Goal: Entertainment & Leisure: Consume media (video, audio)

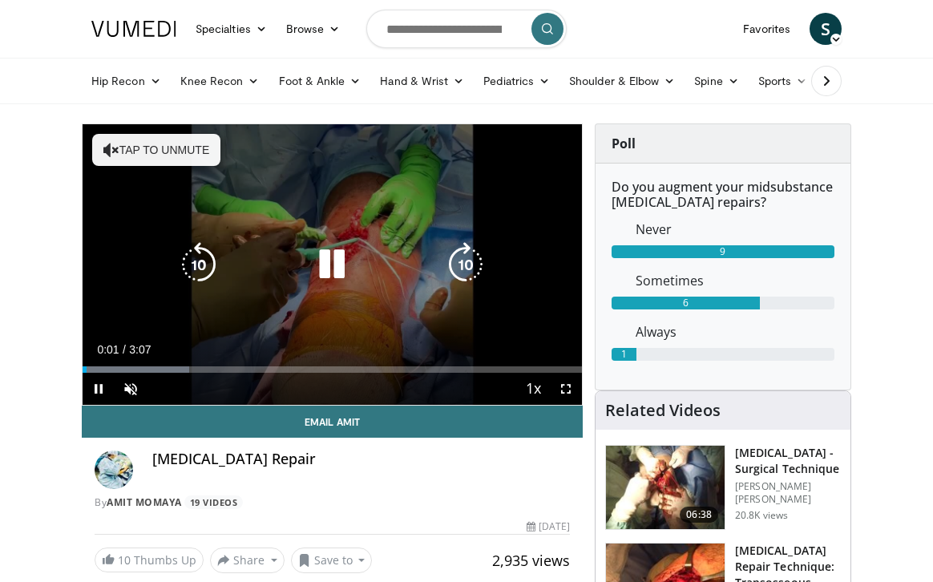
click at [136, 153] on button "Tap to unmute" at bounding box center [156, 150] width 128 height 32
click at [337, 262] on icon "Video Player" at bounding box center [331, 264] width 45 height 45
click at [334, 263] on icon "Video Player" at bounding box center [331, 264] width 45 height 45
click at [317, 275] on icon "Video Player" at bounding box center [331, 264] width 45 height 45
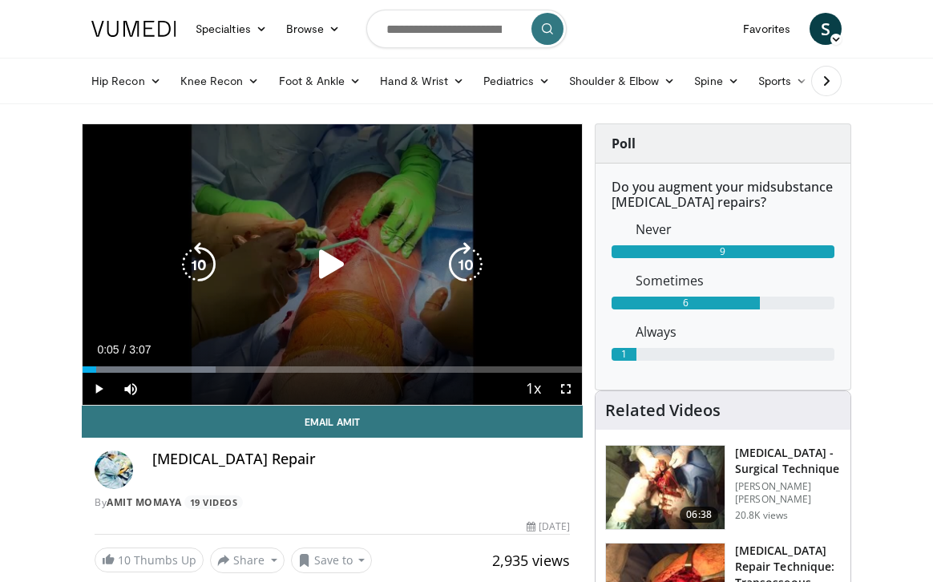
click at [342, 260] on icon "Video Player" at bounding box center [331, 264] width 45 height 45
click at [338, 268] on icon "Video Player" at bounding box center [331, 264] width 45 height 45
click at [337, 261] on icon "Video Player" at bounding box center [331, 264] width 45 height 45
click at [335, 220] on div "10 seconds Tap to unmute" at bounding box center [332, 264] width 499 height 280
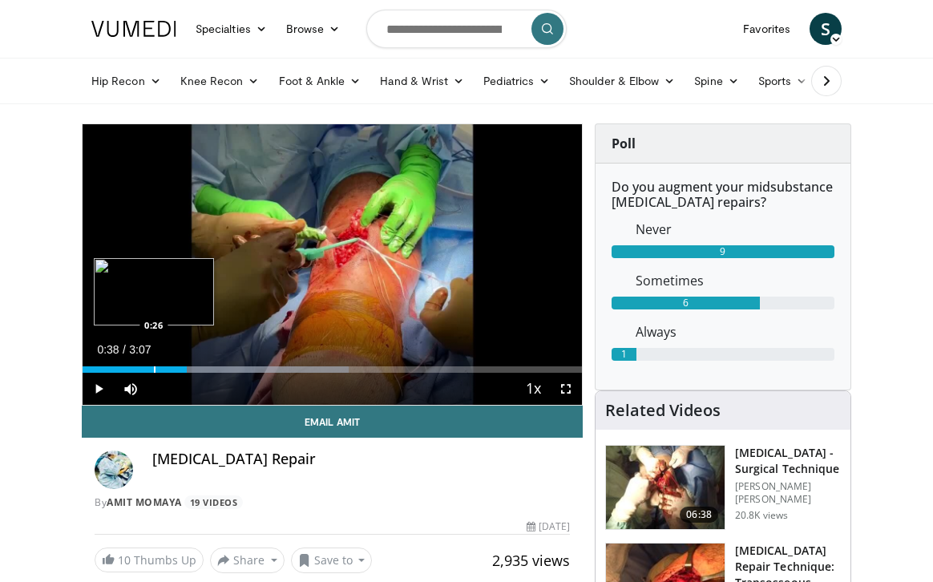
click at [154, 367] on div "Progress Bar" at bounding box center [155, 369] width 2 height 6
click at [141, 369] on div "Progress Bar" at bounding box center [142, 369] width 2 height 6
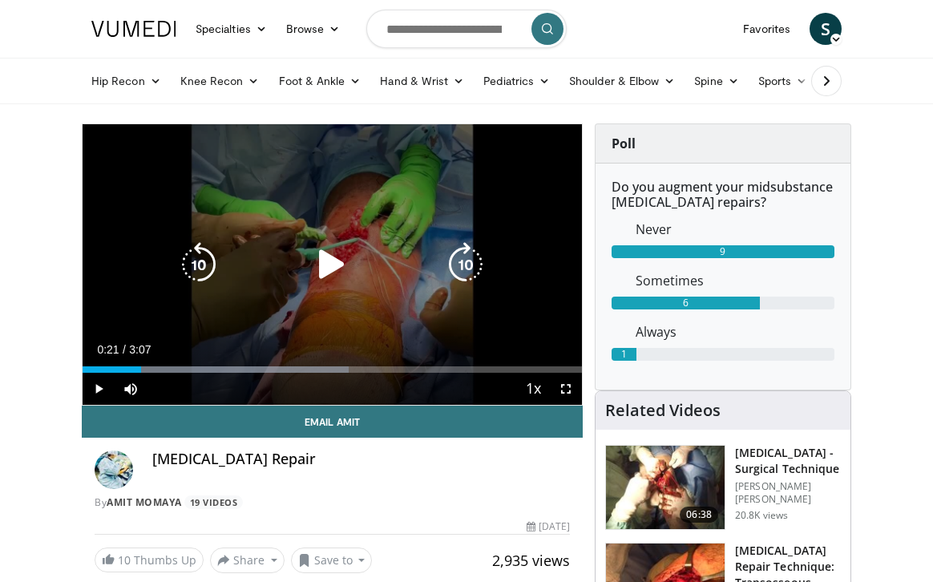
click at [334, 263] on icon "Video Player" at bounding box center [331, 264] width 45 height 45
click at [325, 275] on icon "Video Player" at bounding box center [331, 264] width 45 height 45
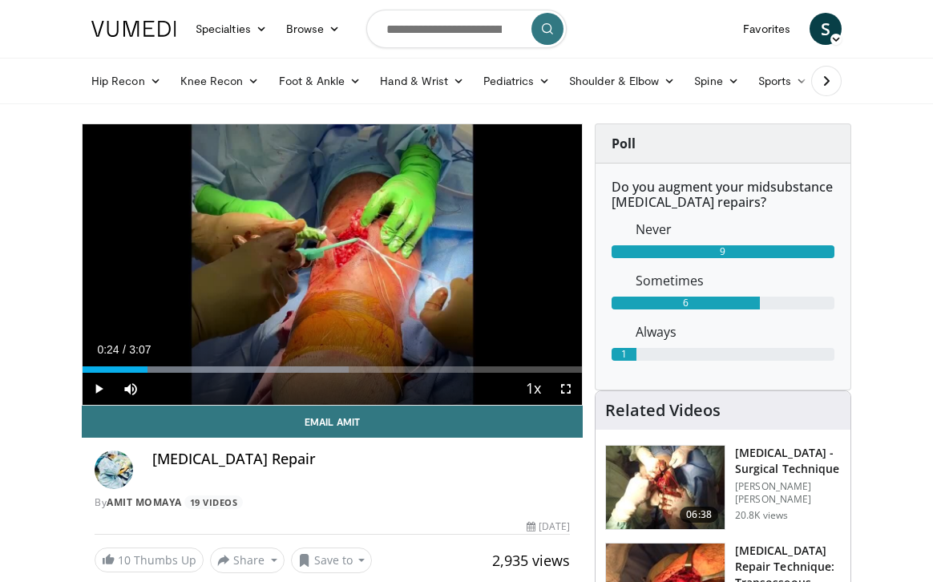
click at [325, 272] on div "10 seconds Tap to unmute" at bounding box center [332, 264] width 499 height 280
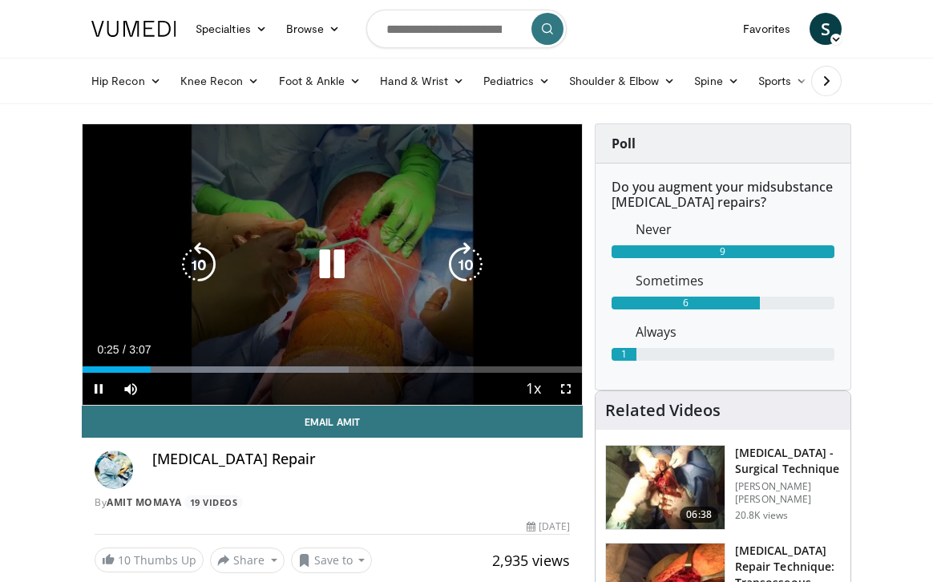
click at [327, 265] on icon "Video Player" at bounding box center [331, 264] width 45 height 45
click at [327, 264] on icon "Video Player" at bounding box center [331, 264] width 45 height 45
click at [327, 269] on icon "Video Player" at bounding box center [331, 264] width 45 height 45
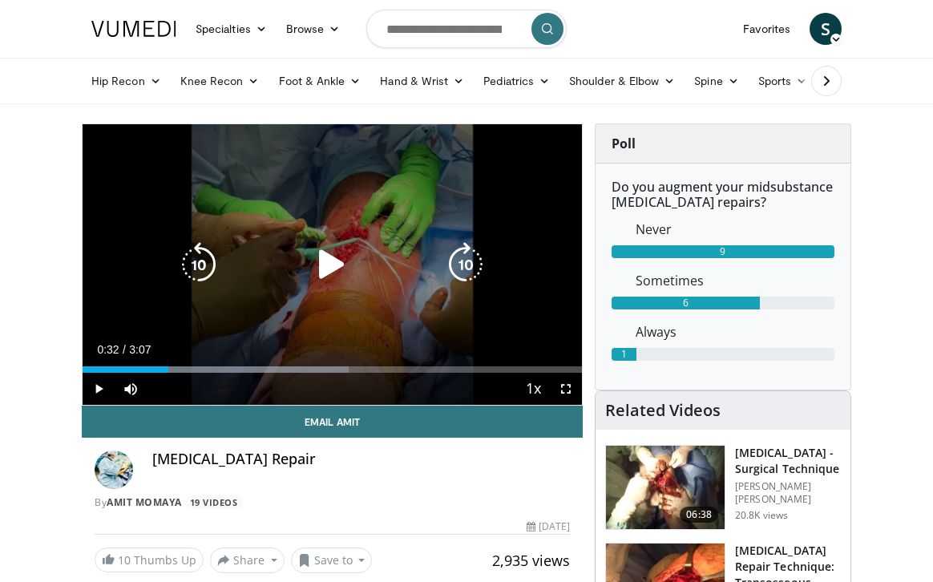
click at [317, 279] on icon "Video Player" at bounding box center [331, 264] width 45 height 45
click at [327, 264] on icon "Video Player" at bounding box center [331, 264] width 45 height 45
click at [342, 266] on icon "Video Player" at bounding box center [331, 264] width 45 height 45
click at [334, 264] on icon "Video Player" at bounding box center [331, 264] width 45 height 45
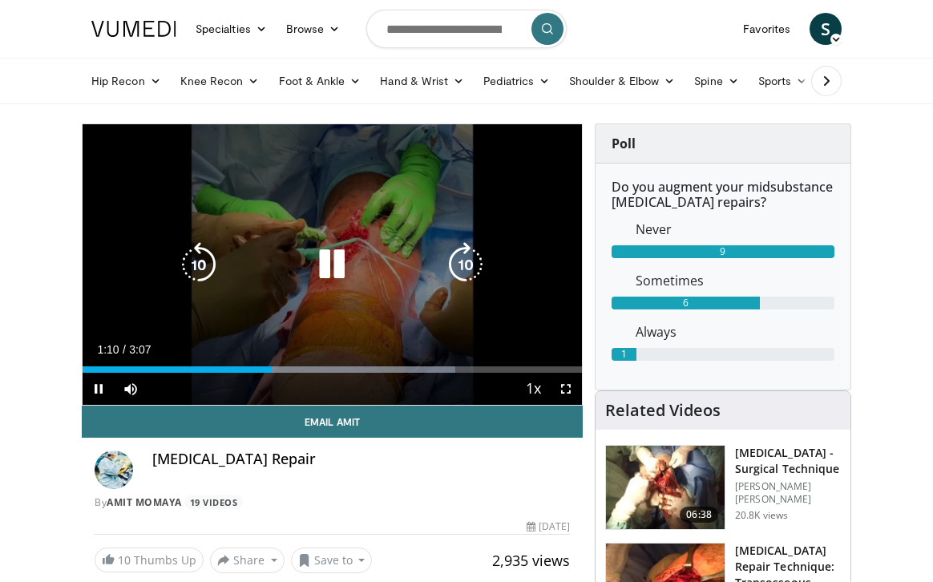
click at [329, 251] on icon "Video Player" at bounding box center [331, 264] width 45 height 45
click at [323, 268] on icon "Video Player" at bounding box center [331, 264] width 45 height 45
click at [338, 260] on icon "Video Player" at bounding box center [331, 264] width 45 height 45
click at [337, 260] on icon "Video Player" at bounding box center [331, 264] width 45 height 45
click at [333, 260] on icon "Video Player" at bounding box center [331, 264] width 45 height 45
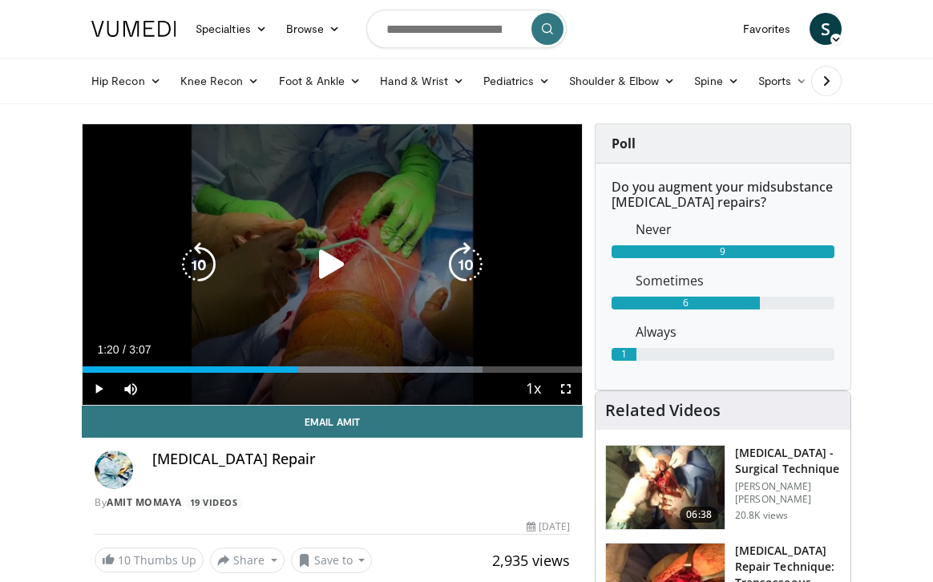
click at [323, 260] on icon "Video Player" at bounding box center [331, 264] width 45 height 45
click at [337, 269] on icon "Video Player" at bounding box center [331, 264] width 45 height 45
click at [333, 267] on icon "Video Player" at bounding box center [331, 264] width 45 height 45
click at [321, 269] on icon "Video Player" at bounding box center [331, 264] width 45 height 45
click at [352, 301] on div "10 seconds Tap to unmute" at bounding box center [332, 264] width 499 height 280
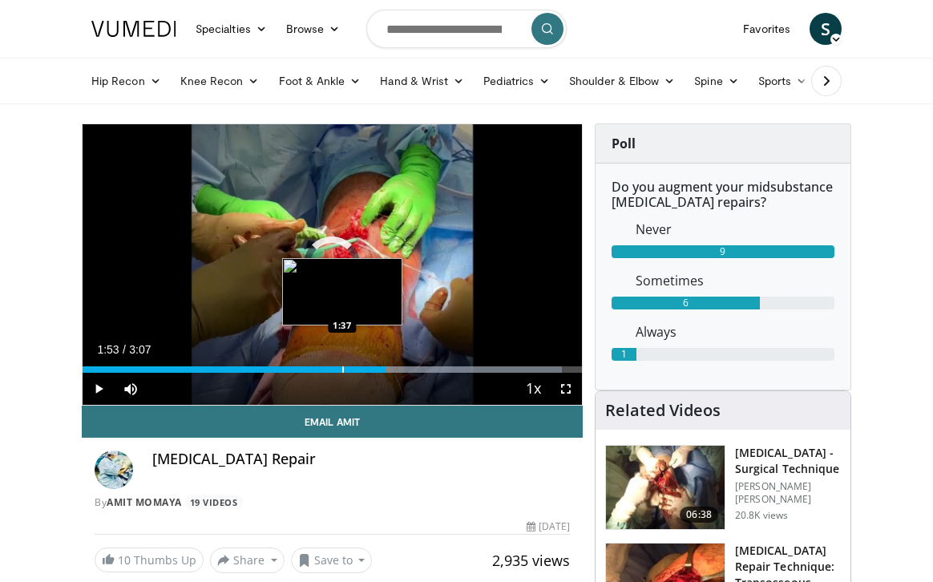
click at [342, 364] on div "Loaded : 96.06% 1:37 1:37" at bounding box center [332, 364] width 499 height 15
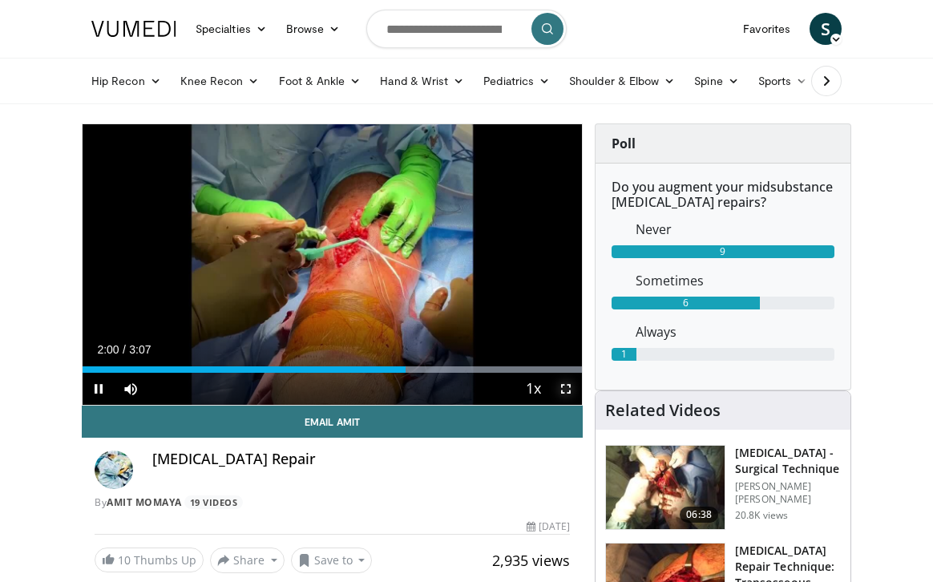
click at [571, 385] on span "Video Player" at bounding box center [566, 389] width 32 height 32
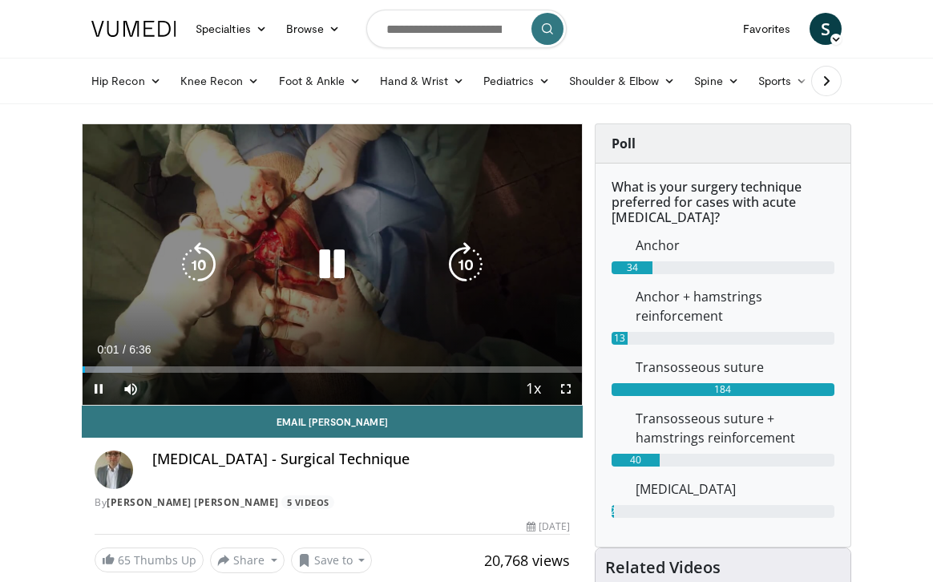
click at [329, 254] on icon "Video Player" at bounding box center [331, 264] width 45 height 45
